Goal: Task Accomplishment & Management: Manage account settings

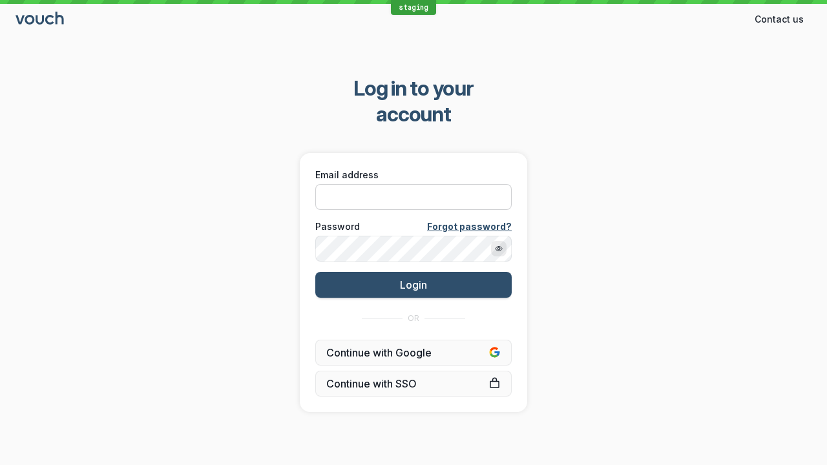
click at [461, 184] on input "Email address" at bounding box center [413, 197] width 196 height 26
click at [413, 184] on input "Email address" at bounding box center [413, 197] width 196 height 26
paste input "[EMAIL_ADDRESS][DOMAIN_NAME]"
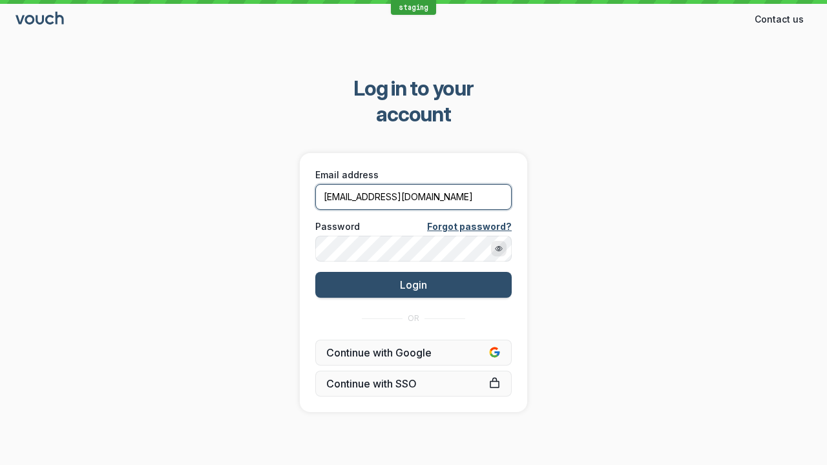
type input "[EMAIL_ADDRESS][DOMAIN_NAME]"
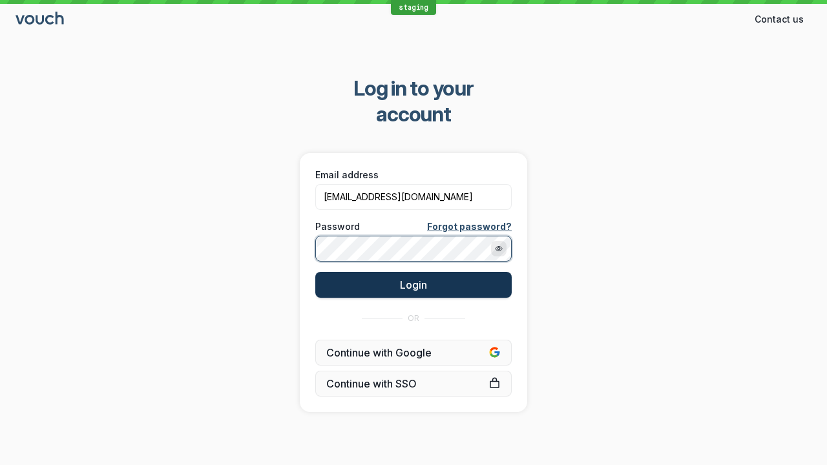
click at [421, 278] on span "Login" at bounding box center [413, 284] width 27 height 13
click at [413, 278] on span "Login" at bounding box center [413, 284] width 27 height 13
